Goal: Transaction & Acquisition: Obtain resource

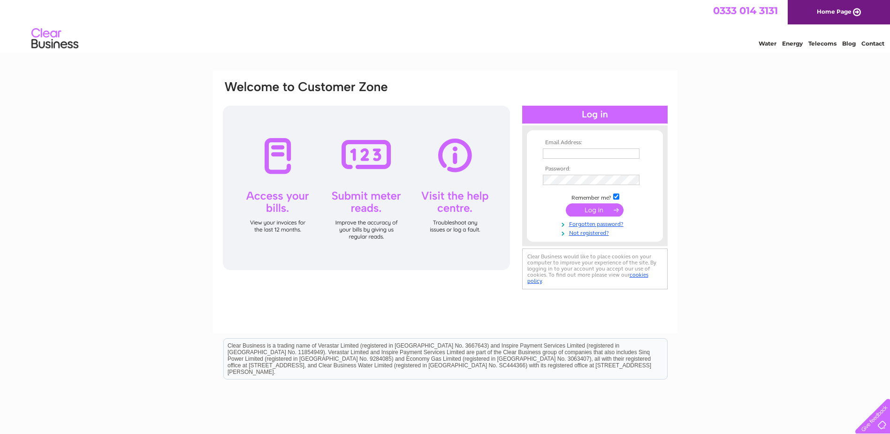
type input "BUMBLES-PLANT-CENTRE@OUTLOOK.COM"
click at [604, 210] on input "submit" at bounding box center [595, 209] width 58 height 13
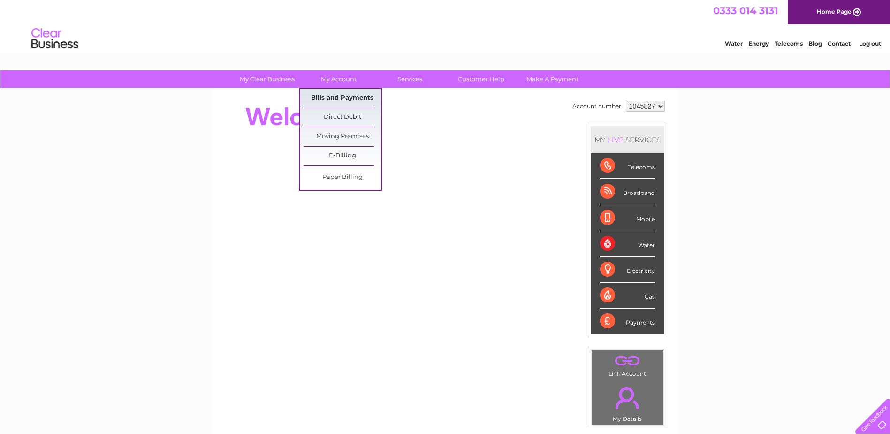
click at [352, 102] on link "Bills and Payments" at bounding box center [342, 98] width 77 height 19
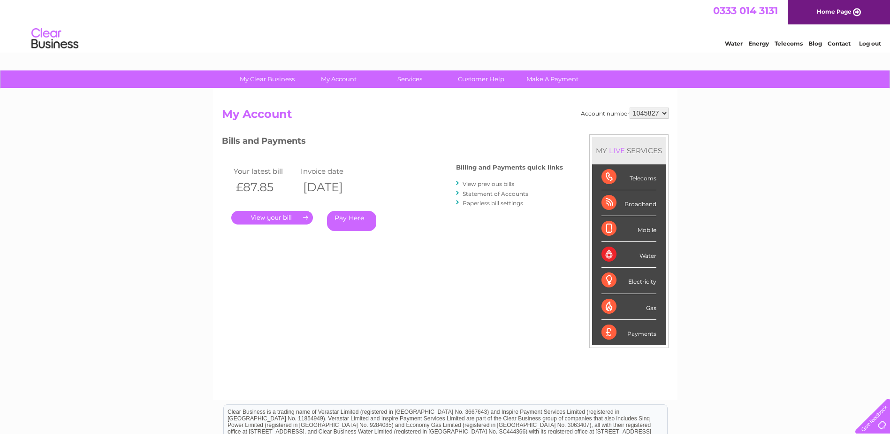
click at [283, 214] on link "." at bounding box center [272, 218] width 82 height 14
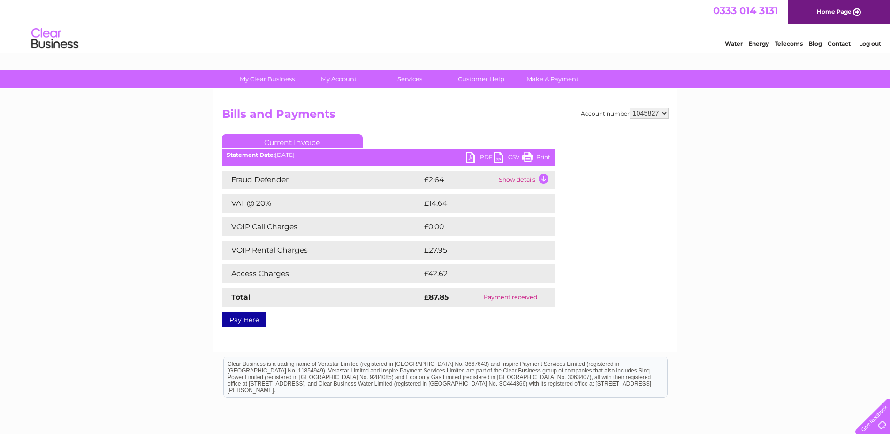
click at [480, 164] on link "PDF" at bounding box center [480, 159] width 28 height 14
click at [468, 161] on link "PDF" at bounding box center [480, 159] width 28 height 14
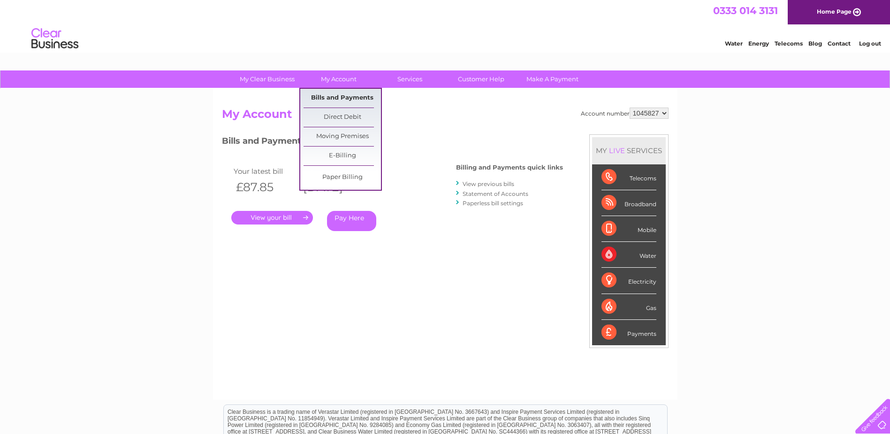
click at [343, 95] on link "Bills and Payments" at bounding box center [342, 98] width 77 height 19
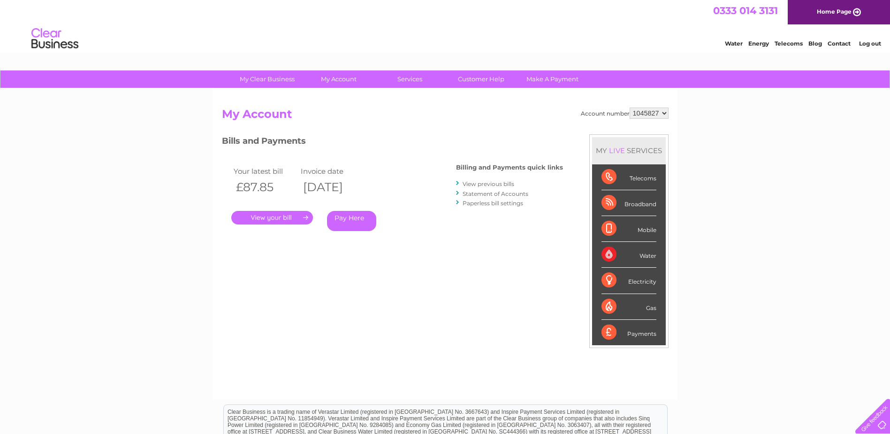
click at [482, 181] on link "View previous bills" at bounding box center [489, 183] width 52 height 7
click at [498, 181] on link "View previous bills" at bounding box center [489, 183] width 52 height 7
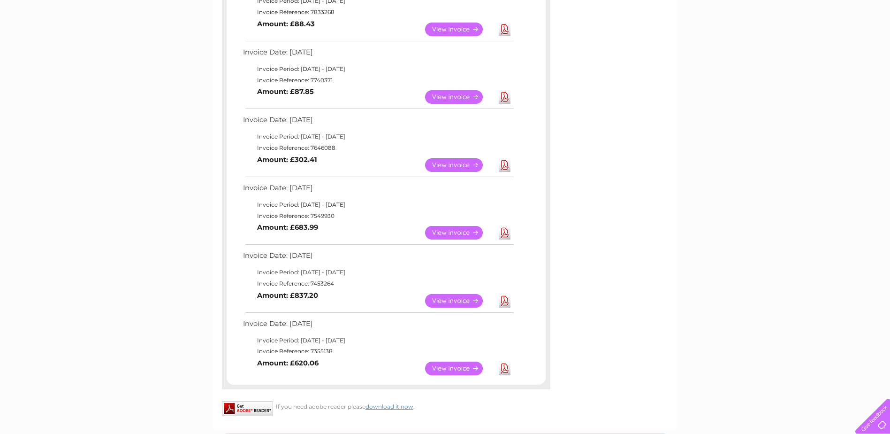
scroll to position [469, 0]
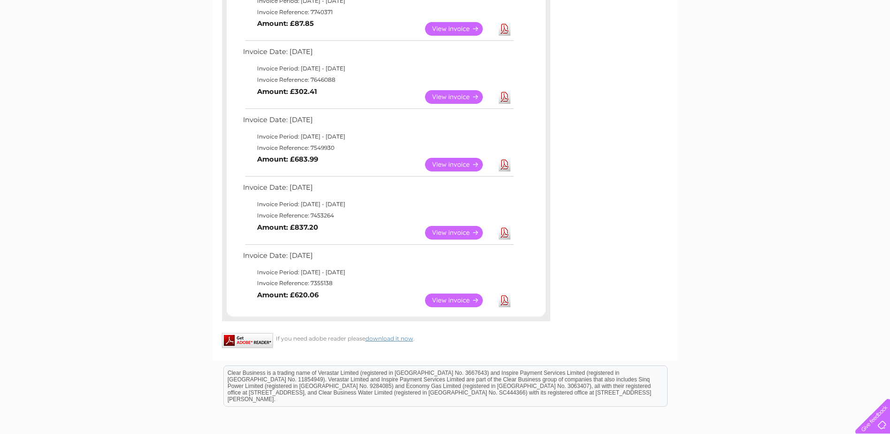
click at [471, 302] on link "View" at bounding box center [459, 300] width 69 height 14
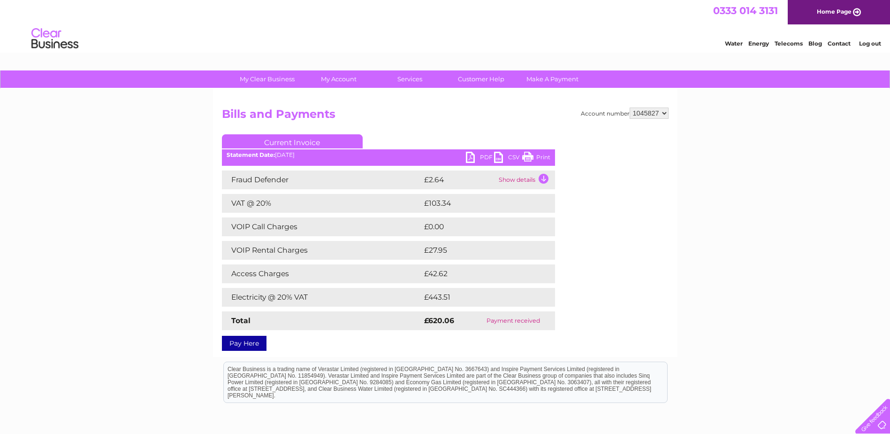
click at [471, 157] on link "PDF" at bounding box center [480, 159] width 28 height 14
click at [544, 181] on td "Show details" at bounding box center [525, 179] width 59 height 19
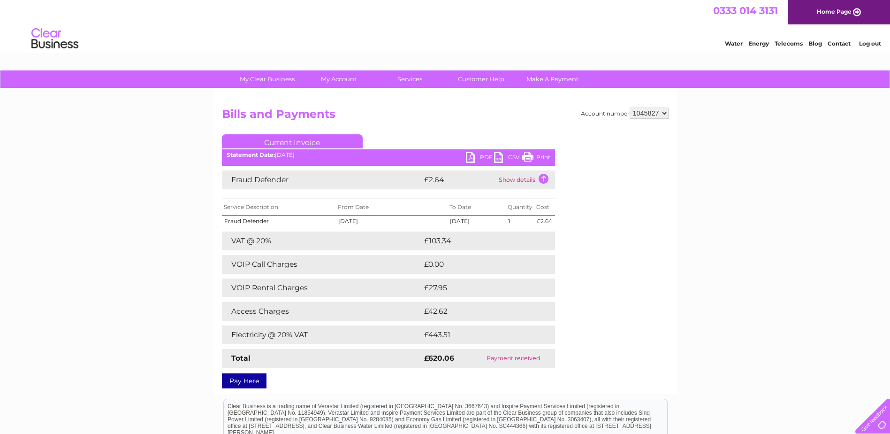
click at [544, 181] on td "Show details" at bounding box center [525, 179] width 59 height 19
